Goal: Information Seeking & Learning: Learn about a topic

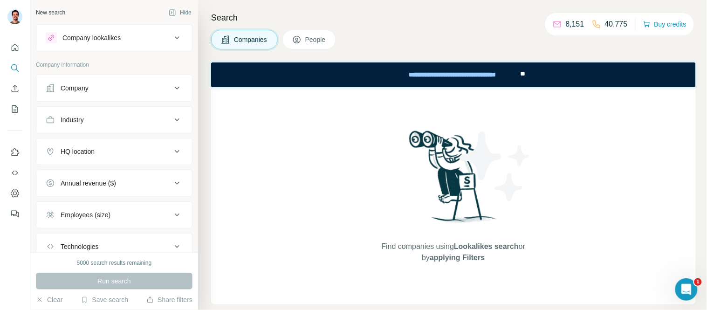
drag, startPoint x: 165, startPoint y: 53, endPoint x: 137, endPoint y: 45, distance: 29.5
click at [165, 53] on div "Company lookalikes Company information Company Industry HQ location Annual reve…" at bounding box center [114, 158] width 157 height 268
click at [124, 39] on div "Company lookalikes" at bounding box center [109, 37] width 126 height 11
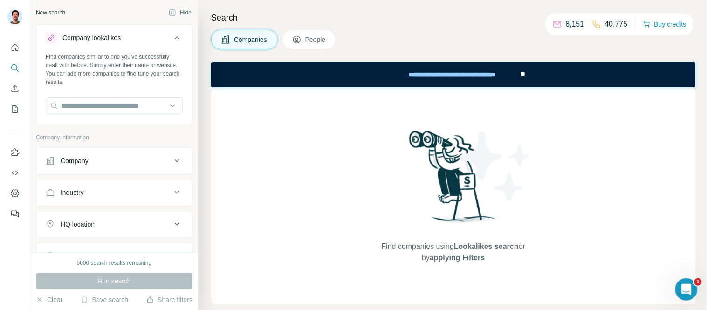
drag, startPoint x: 98, startPoint y: 117, endPoint x: 101, endPoint y: 106, distance: 10.5
click at [98, 115] on div "Find companies similar to one you've successfully dealt with before. Simply ent…" at bounding box center [114, 87] width 156 height 69
click at [101, 104] on input "text" at bounding box center [114, 105] width 137 height 17
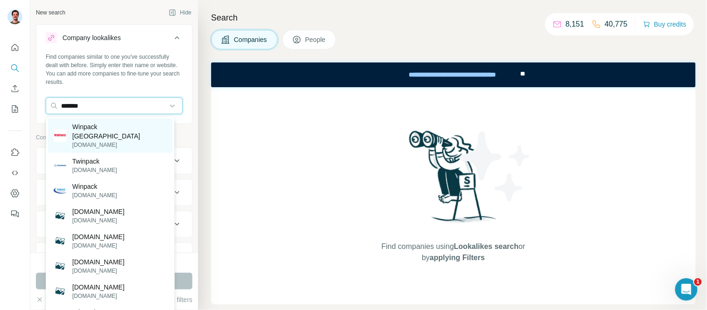
type input "*******"
click at [113, 141] on p "winpack.cl" at bounding box center [119, 145] width 95 height 8
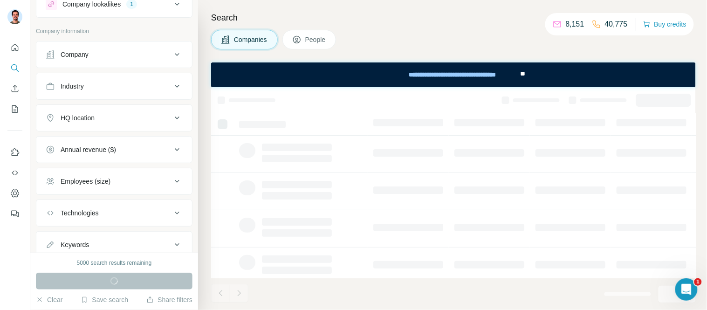
scroll to position [52, 0]
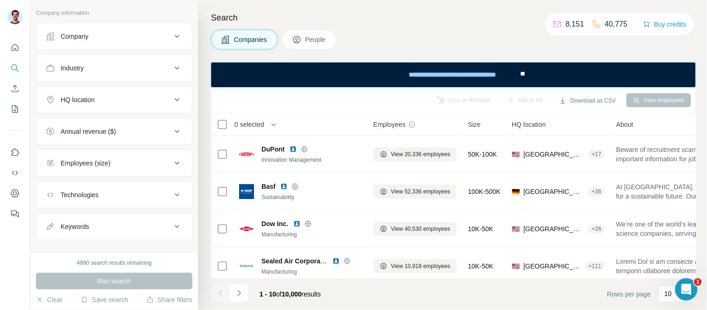
click at [101, 98] on div "HQ location" at bounding box center [109, 99] width 126 height 9
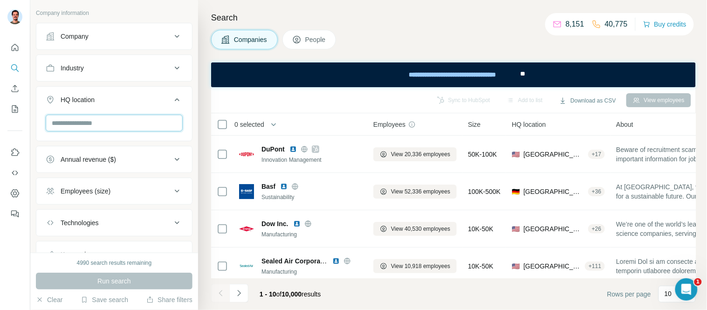
click at [109, 121] on input "text" at bounding box center [114, 123] width 137 height 17
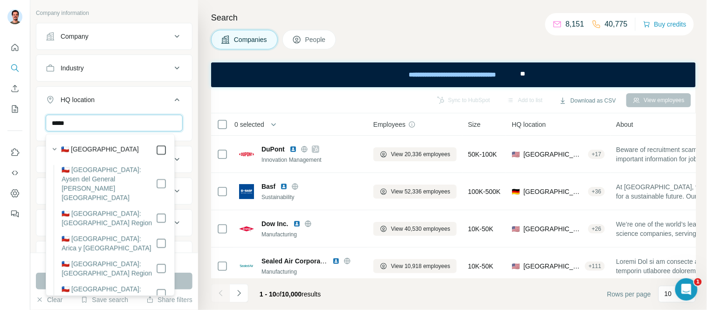
type input "*****"
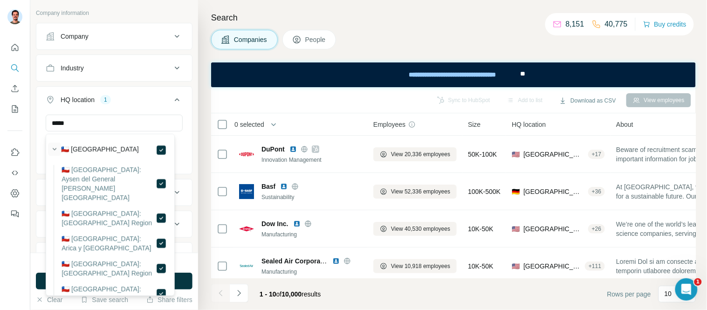
click at [55, 151] on icon "button" at bounding box center [54, 149] width 9 height 9
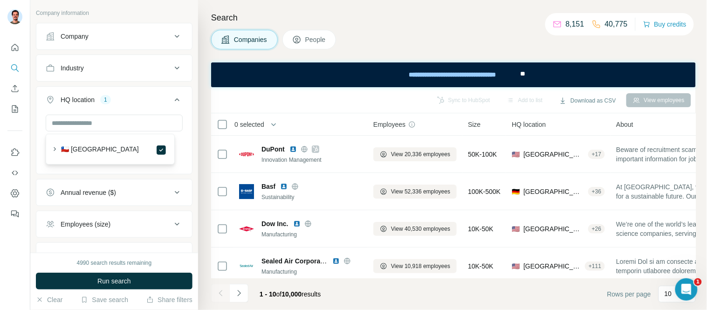
click at [126, 273] on button "Run search" at bounding box center [114, 281] width 157 height 17
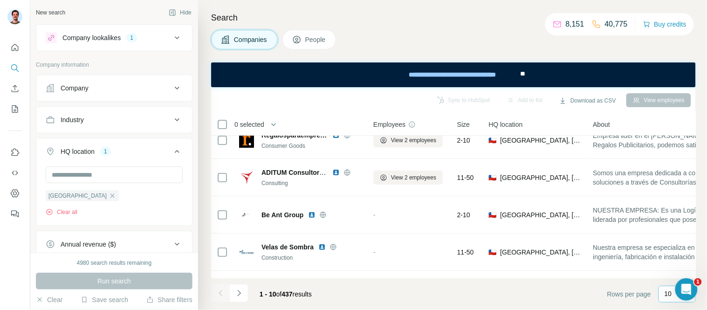
scroll to position [52, 0]
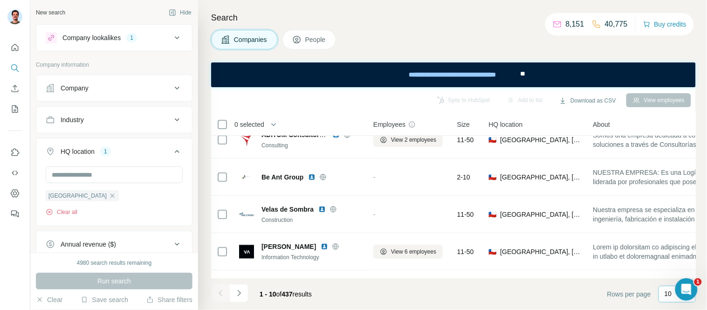
click at [667, 298] on p "10" at bounding box center [668, 293] width 7 height 9
click at [449, 298] on footer "1 - 10 of 437 results Rows per page 10" at bounding box center [453, 294] width 485 height 32
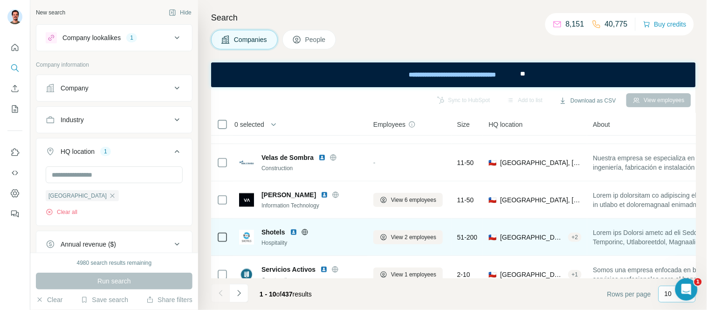
scroll to position [155, 0]
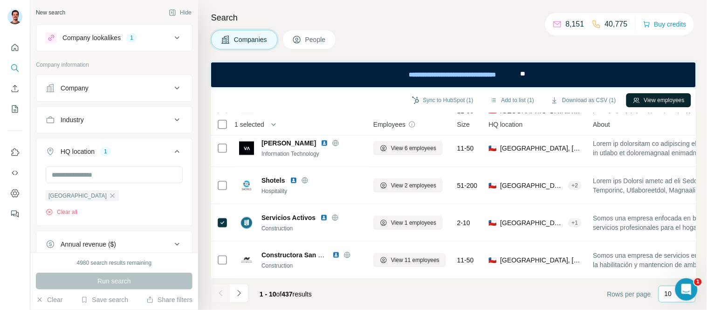
click at [664, 99] on button "View employees" at bounding box center [659, 100] width 65 height 14
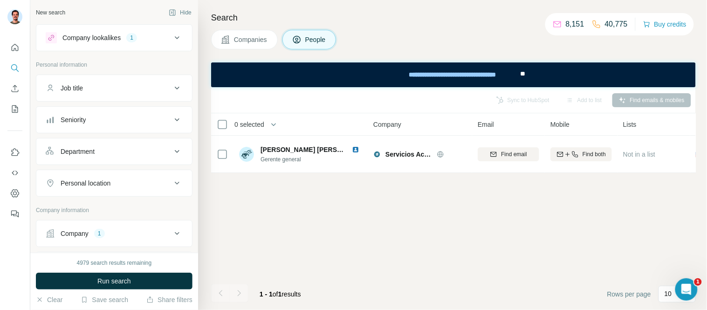
click at [255, 35] on span "Companies" at bounding box center [251, 39] width 34 height 9
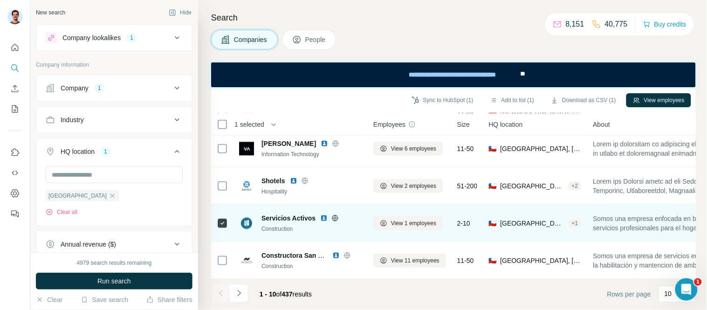
scroll to position [155, 0]
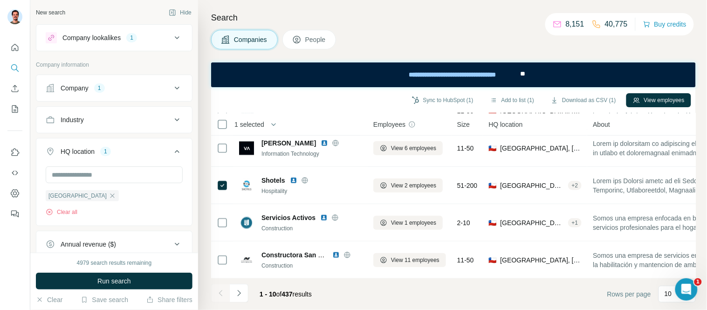
click at [661, 83] on div "**********" at bounding box center [453, 74] width 485 height 25
click at [653, 101] on button "View employees" at bounding box center [659, 100] width 65 height 14
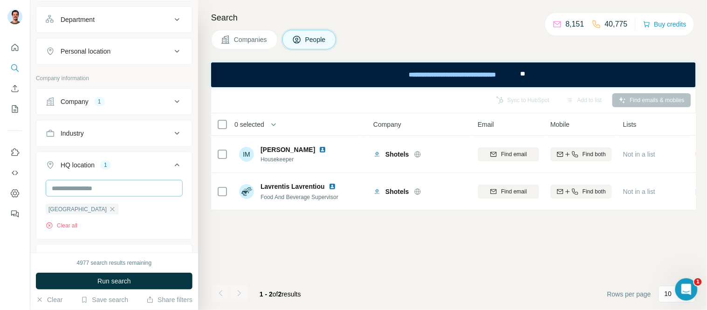
scroll to position [155, 0]
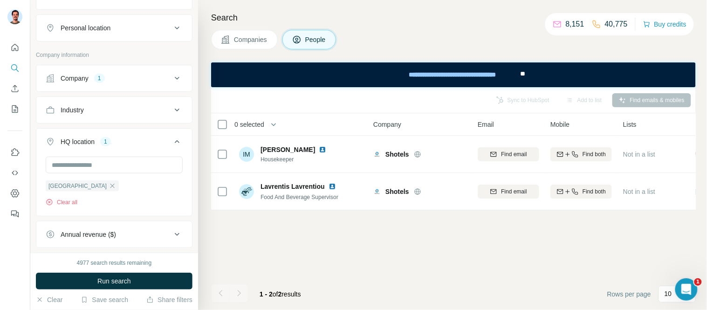
click at [103, 134] on button "HQ location 1" at bounding box center [114, 144] width 156 height 26
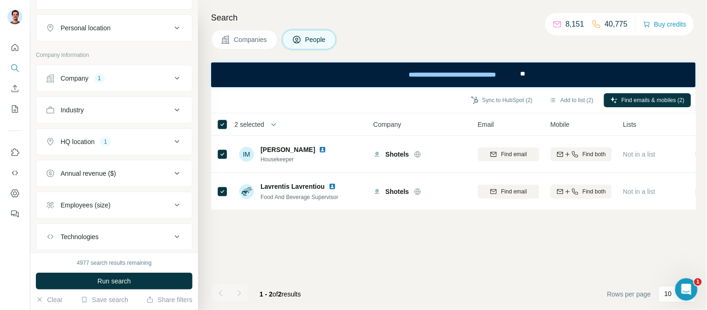
click at [81, 78] on div "Company" at bounding box center [75, 78] width 28 height 9
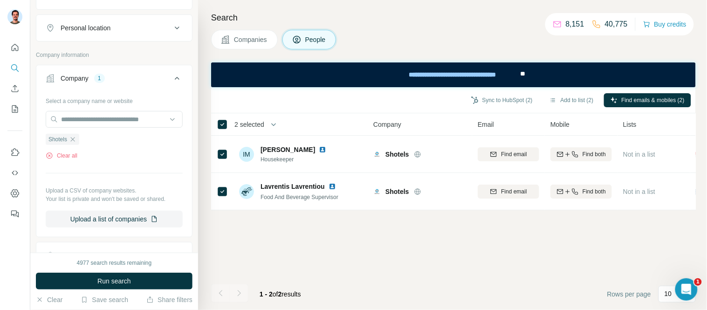
click at [86, 77] on div "Company" at bounding box center [75, 78] width 28 height 9
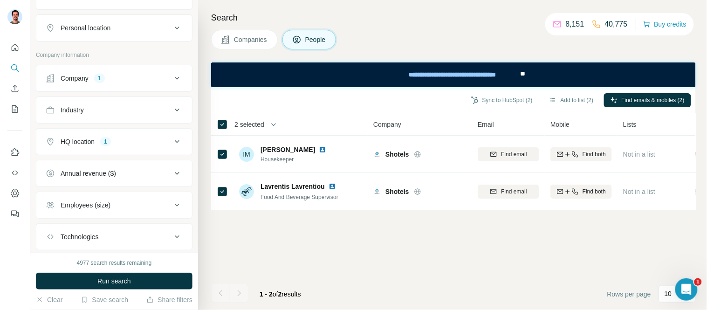
click at [85, 140] on div "HQ location" at bounding box center [78, 141] width 34 height 9
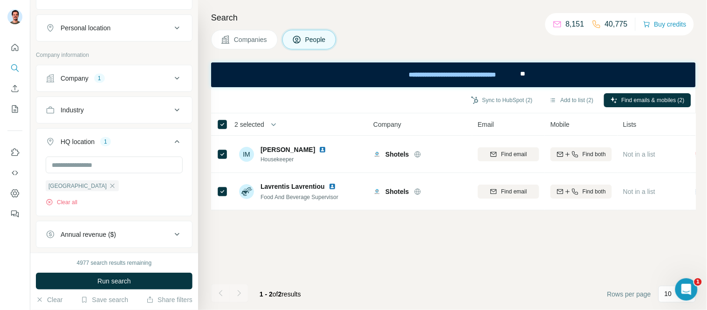
click at [85, 140] on div "HQ location" at bounding box center [78, 141] width 34 height 9
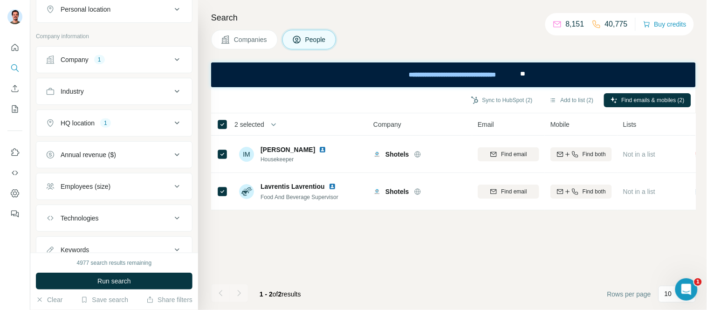
scroll to position [0, 0]
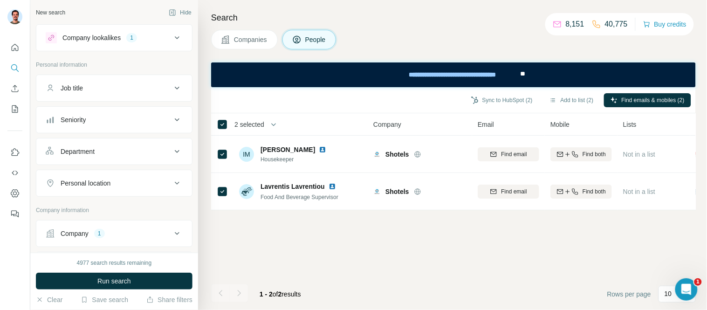
click at [102, 181] on div "Personal location" at bounding box center [86, 183] width 50 height 9
click at [104, 181] on div "Personal location" at bounding box center [86, 183] width 50 height 9
click at [92, 90] on div "Job title" at bounding box center [109, 87] width 126 height 9
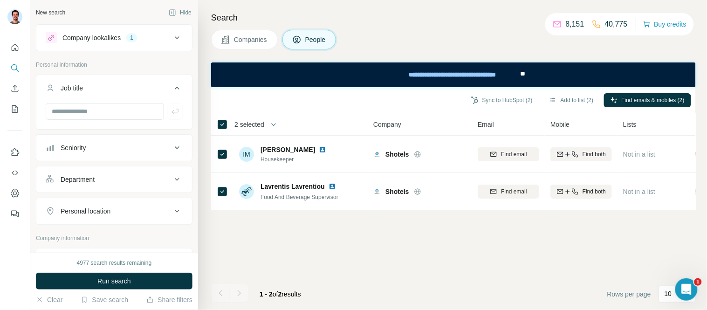
click at [92, 90] on div "Job title" at bounding box center [109, 87] width 126 height 9
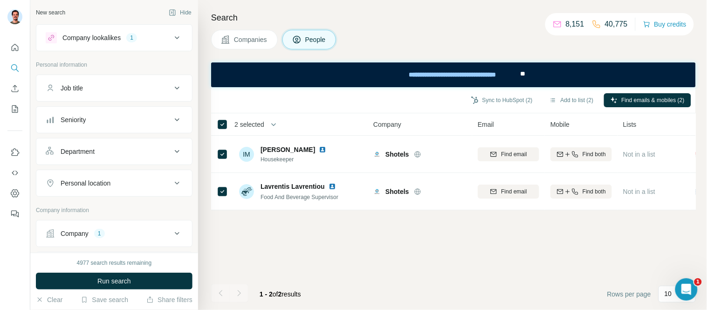
click at [93, 119] on div "Seniority" at bounding box center [109, 119] width 126 height 9
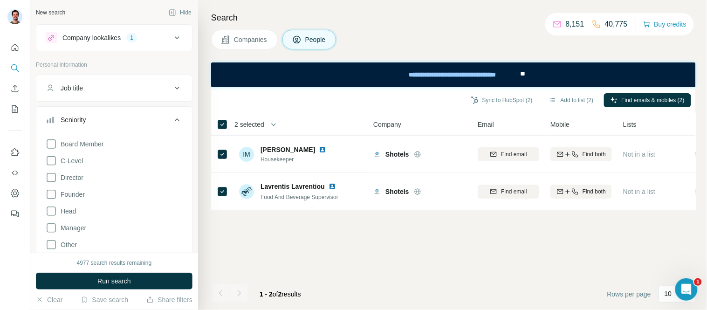
drag, startPoint x: 93, startPoint y: 119, endPoint x: 105, endPoint y: 142, distance: 25.9
click at [93, 118] on div "Seniority" at bounding box center [109, 119] width 126 height 9
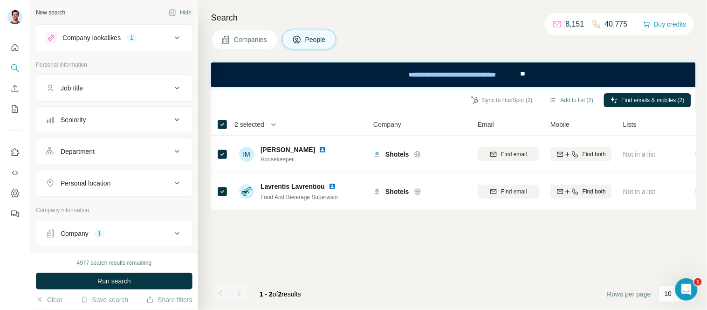
click at [116, 153] on div "Department" at bounding box center [109, 151] width 126 height 9
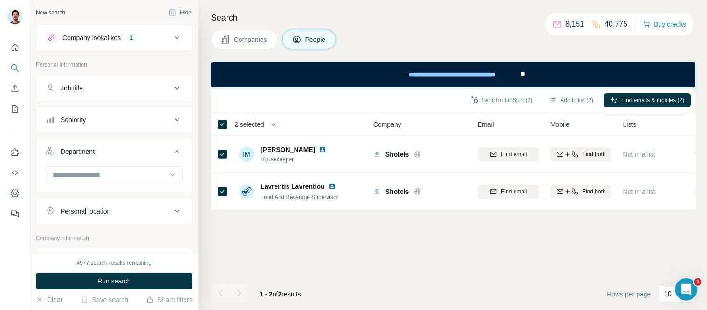
click at [116, 152] on div "Department" at bounding box center [109, 151] width 126 height 9
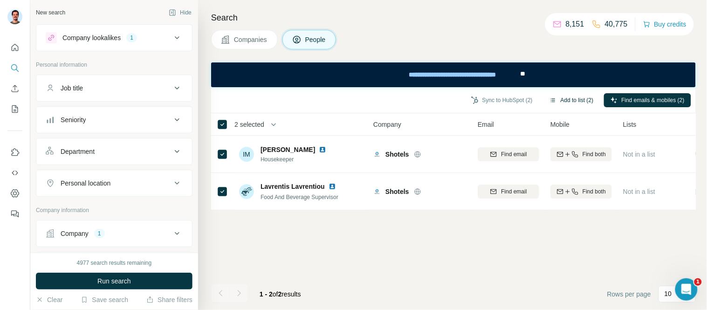
click at [570, 104] on button "Add to list (2)" at bounding box center [571, 100] width 57 height 14
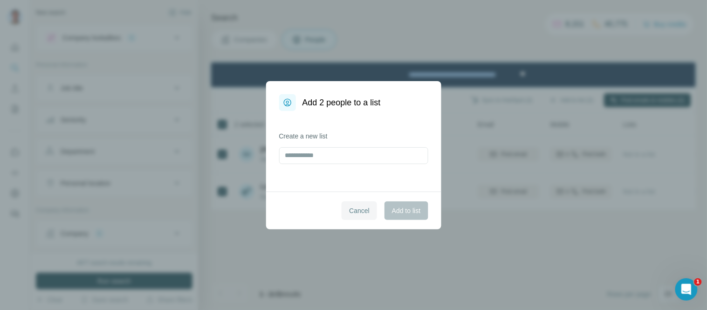
click at [349, 215] on span "Cancel" at bounding box center [359, 210] width 21 height 9
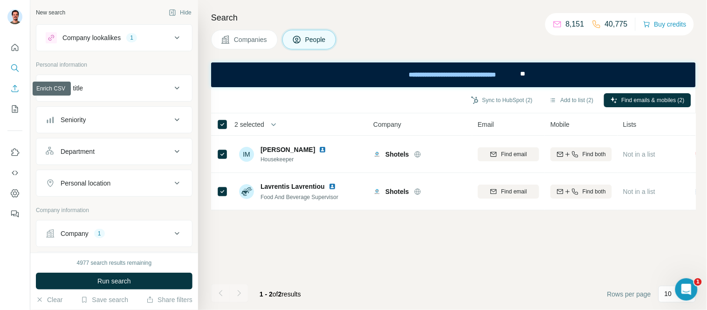
click at [15, 86] on icon "Enrich CSV" at bounding box center [14, 88] width 9 height 9
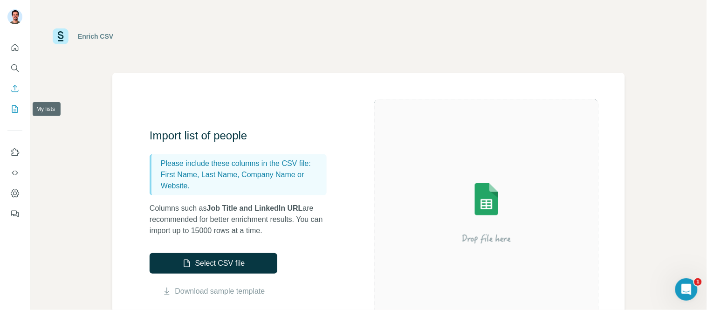
click at [11, 109] on icon "My lists" at bounding box center [14, 108] width 9 height 9
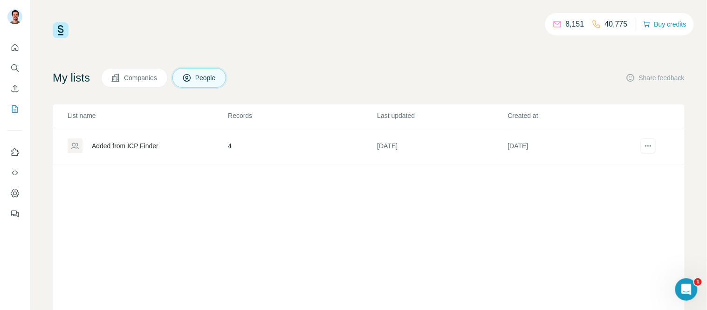
click at [161, 87] on button "Companies" at bounding box center [134, 78] width 67 height 20
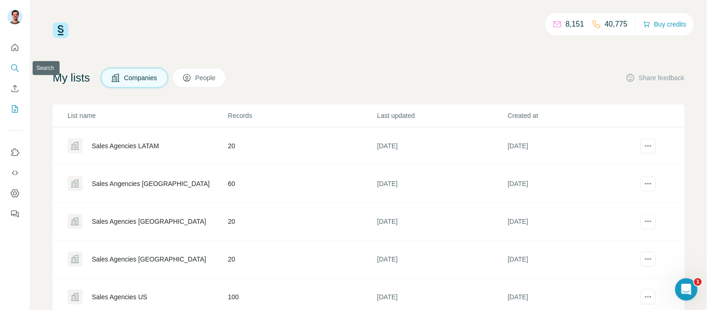
click at [18, 70] on icon "Search" at bounding box center [14, 67] width 9 height 9
click at [17, 67] on icon "Search" at bounding box center [14, 67] width 6 height 6
